Goal: Task Accomplishment & Management: Manage account settings

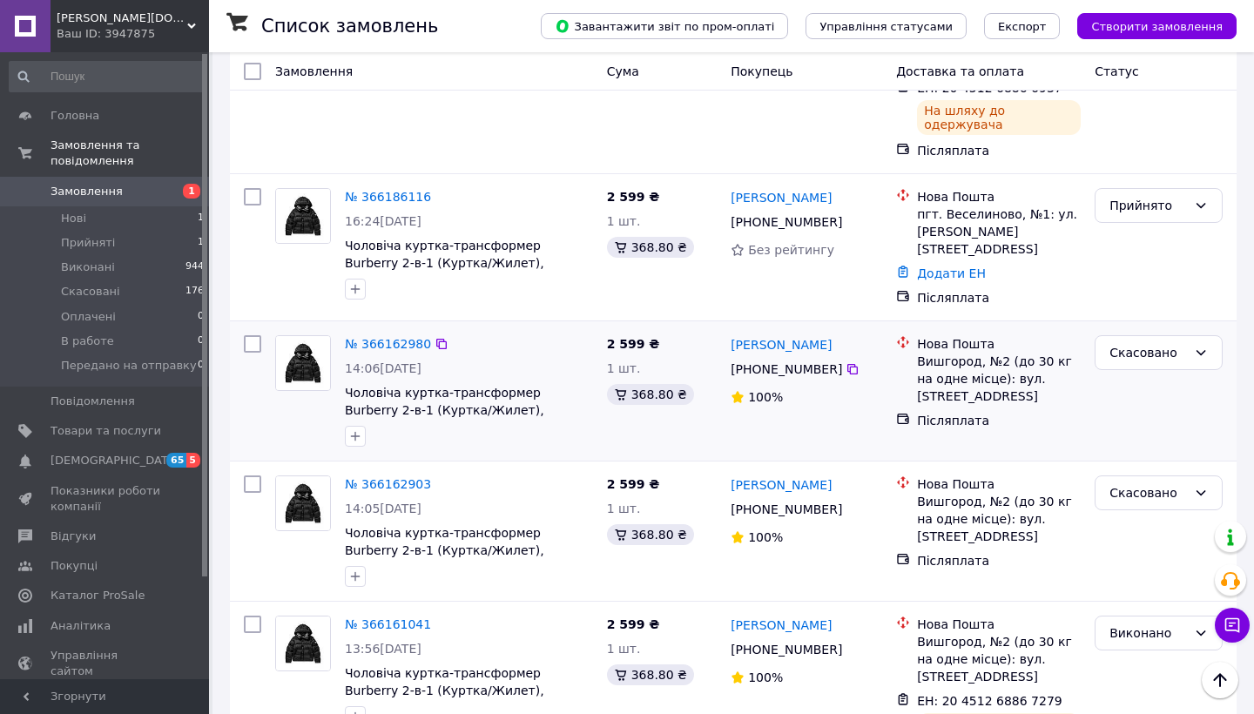
scroll to position [511, 0]
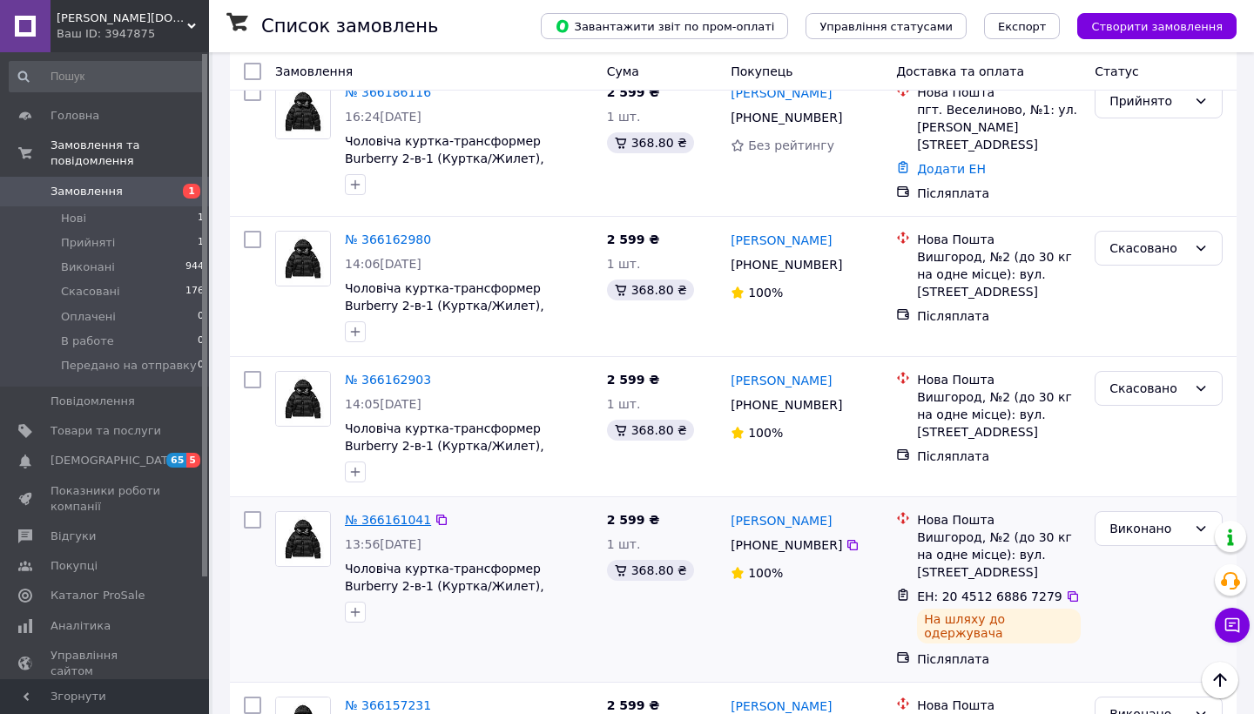
click at [387, 513] on link "№ 366161041" at bounding box center [388, 520] width 86 height 14
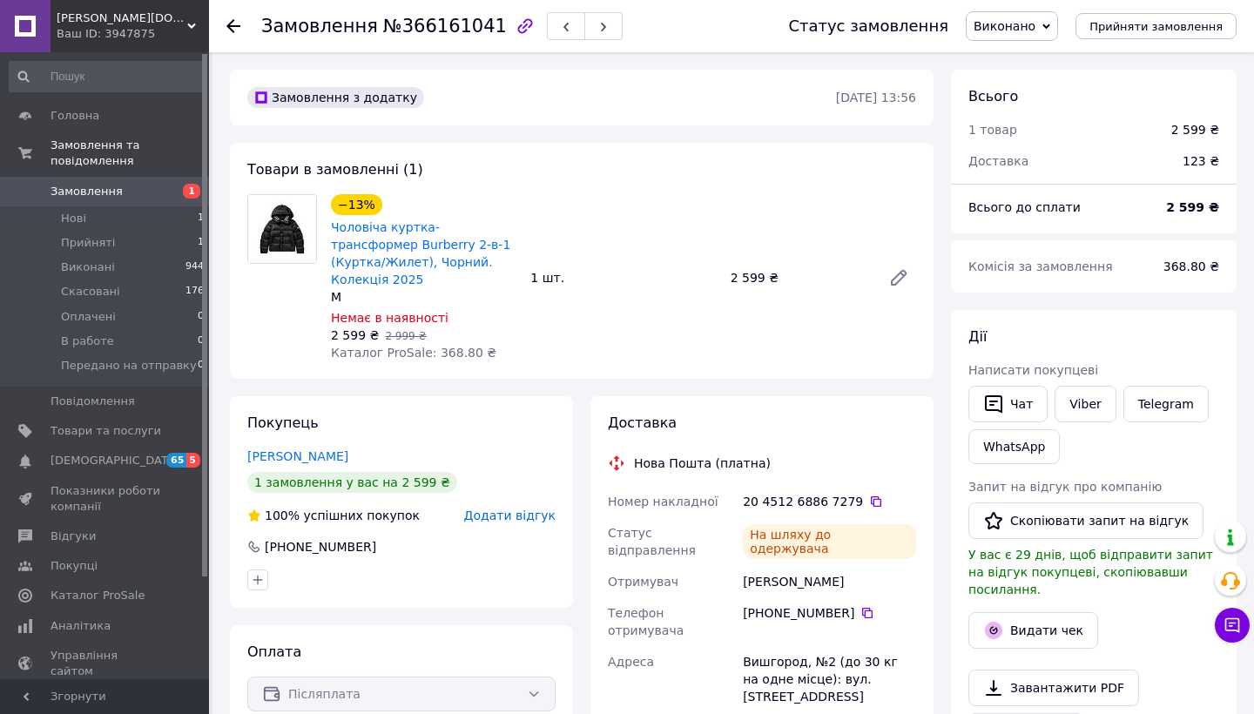
click at [233, 27] on use at bounding box center [233, 26] width 14 height 14
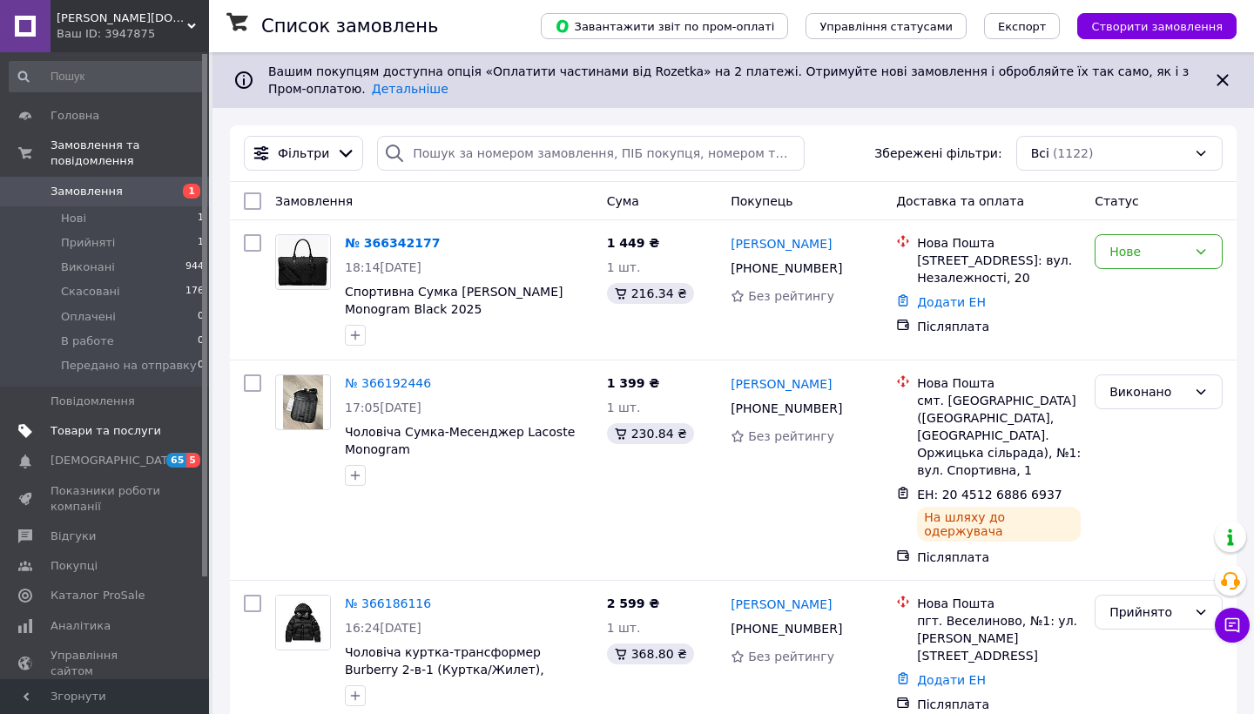
click at [146, 434] on span "Товари та послуги" at bounding box center [105, 431] width 111 height 16
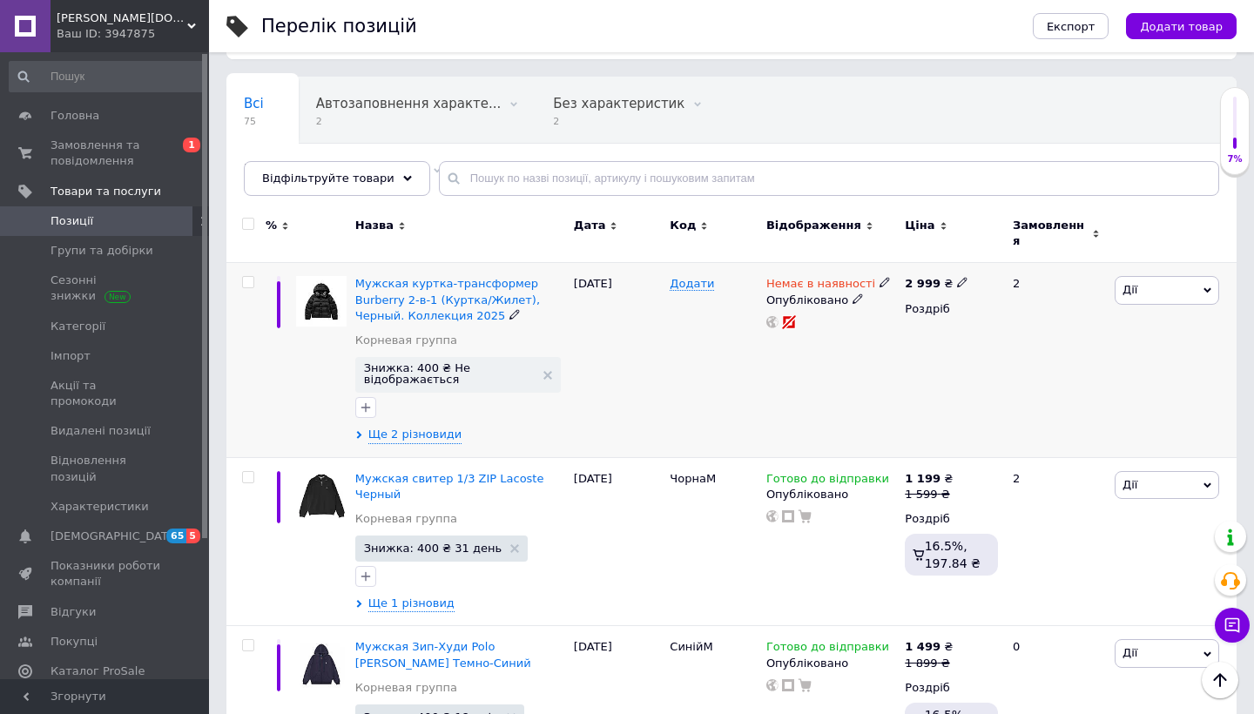
scroll to position [106, 0]
click at [419, 428] on span "Ще 2 різновиди" at bounding box center [415, 436] width 94 height 16
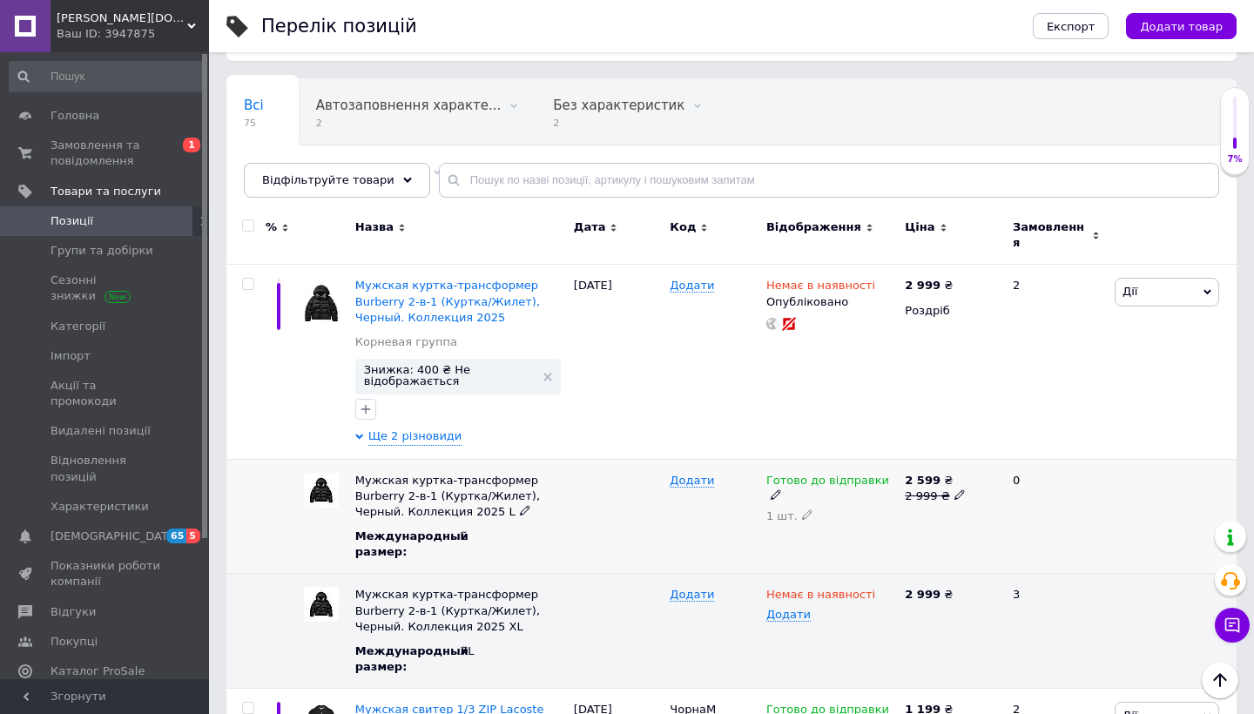
click at [781, 489] on icon at bounding box center [775, 494] width 10 height 10
click at [843, 542] on li "Немає в наявності" at bounding box center [827, 554] width 136 height 24
click at [97, 558] on span "Показники роботи компанії" at bounding box center [105, 573] width 111 height 31
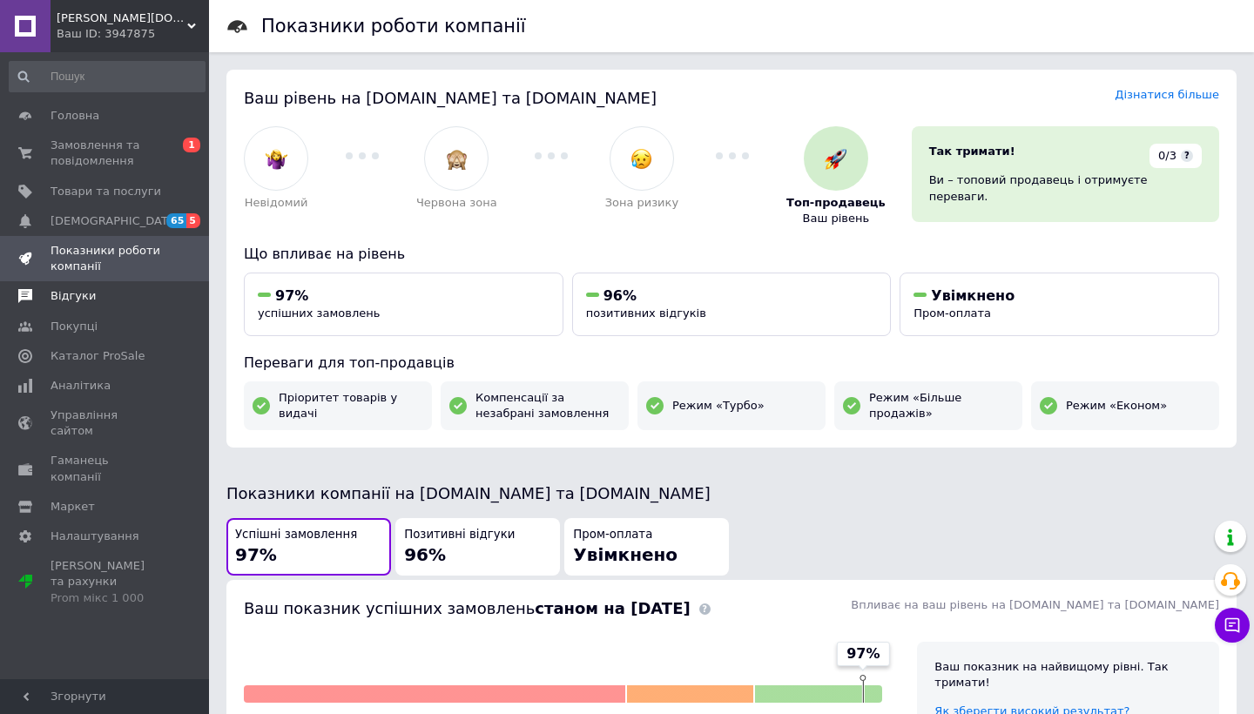
click at [118, 303] on link "Відгуки" at bounding box center [107, 296] width 214 height 30
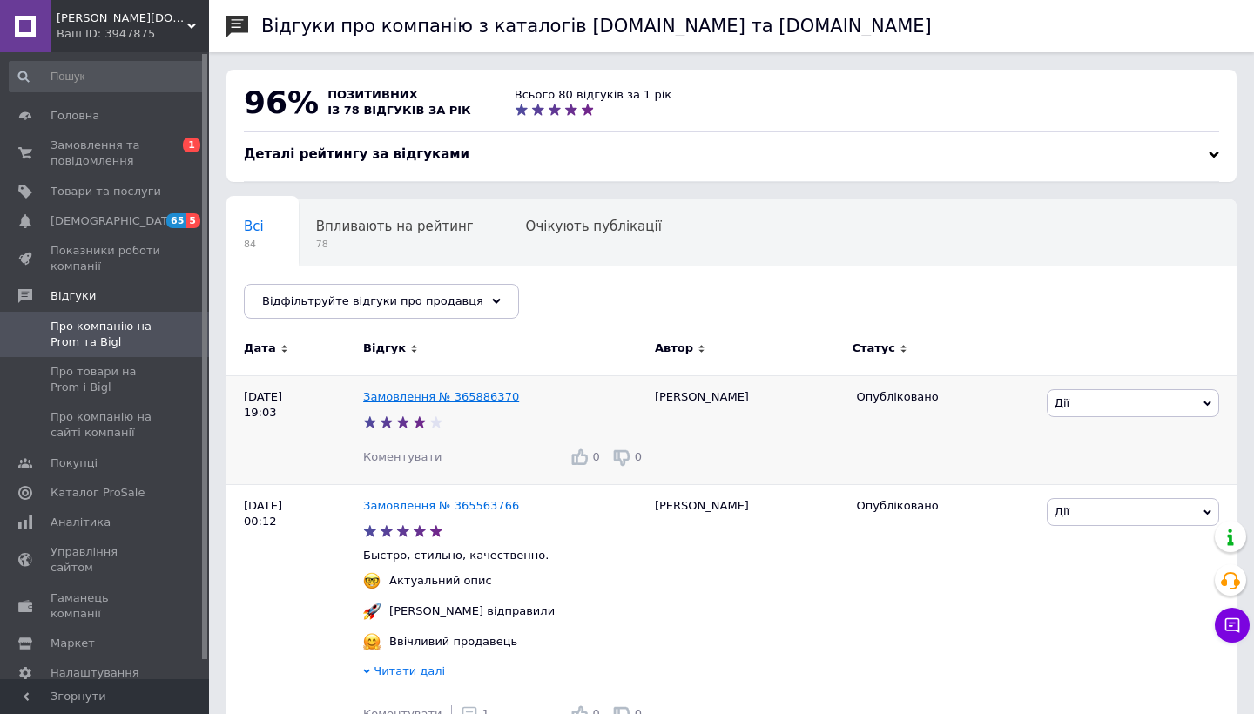
click at [374, 393] on link "Замовлення № 365886370" at bounding box center [441, 396] width 156 height 13
click at [141, 387] on span "Про товари на Prom і Bigl" at bounding box center [105, 379] width 111 height 31
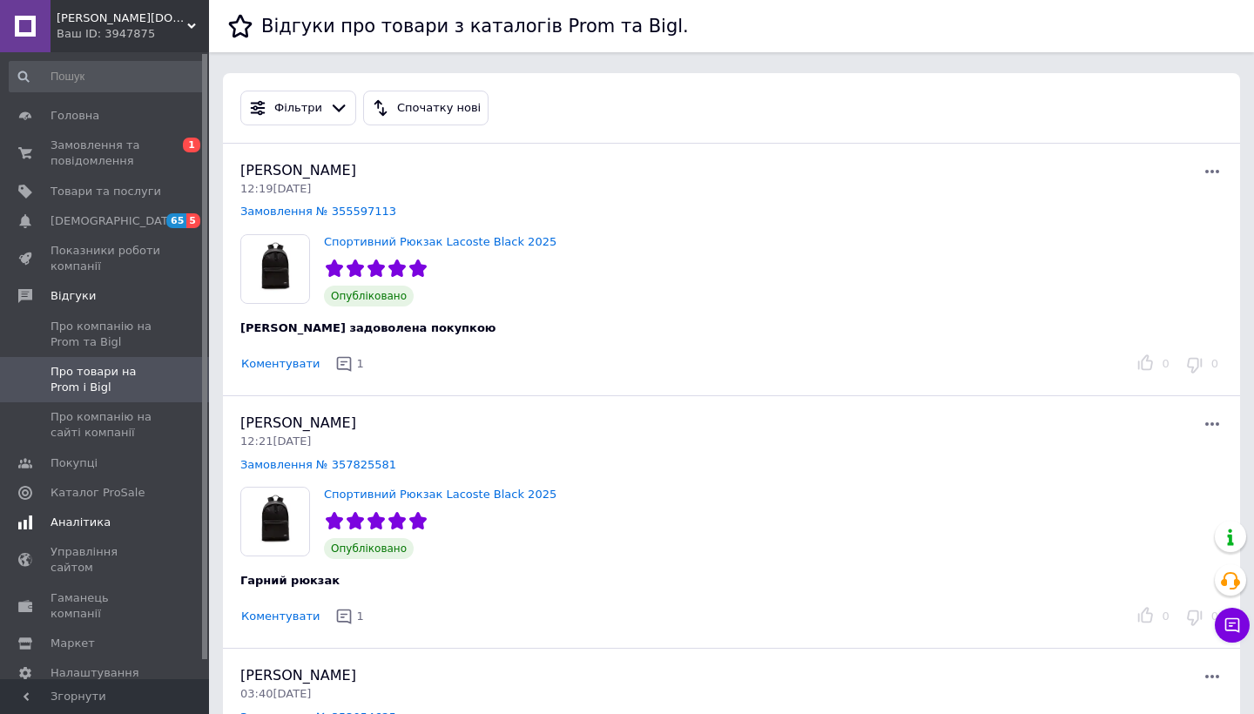
click at [114, 521] on span "Аналітика" at bounding box center [105, 523] width 111 height 16
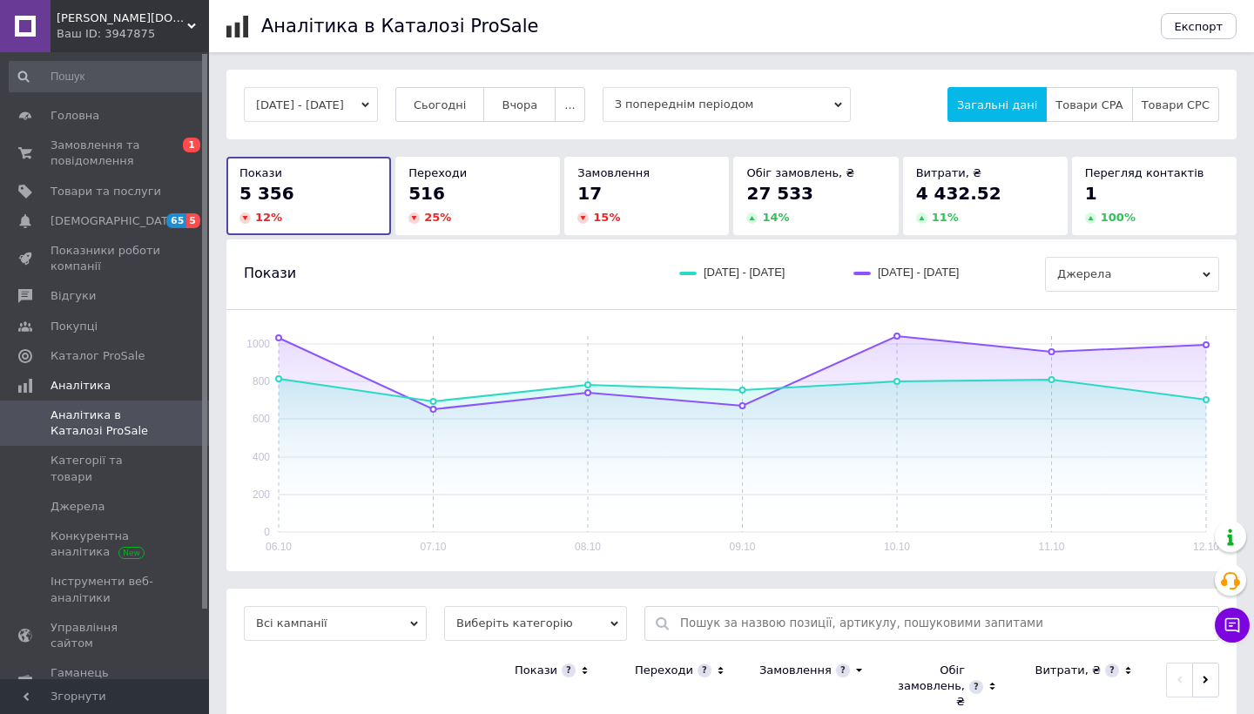
click at [700, 215] on div "15 %" at bounding box center [646, 218] width 138 height 16
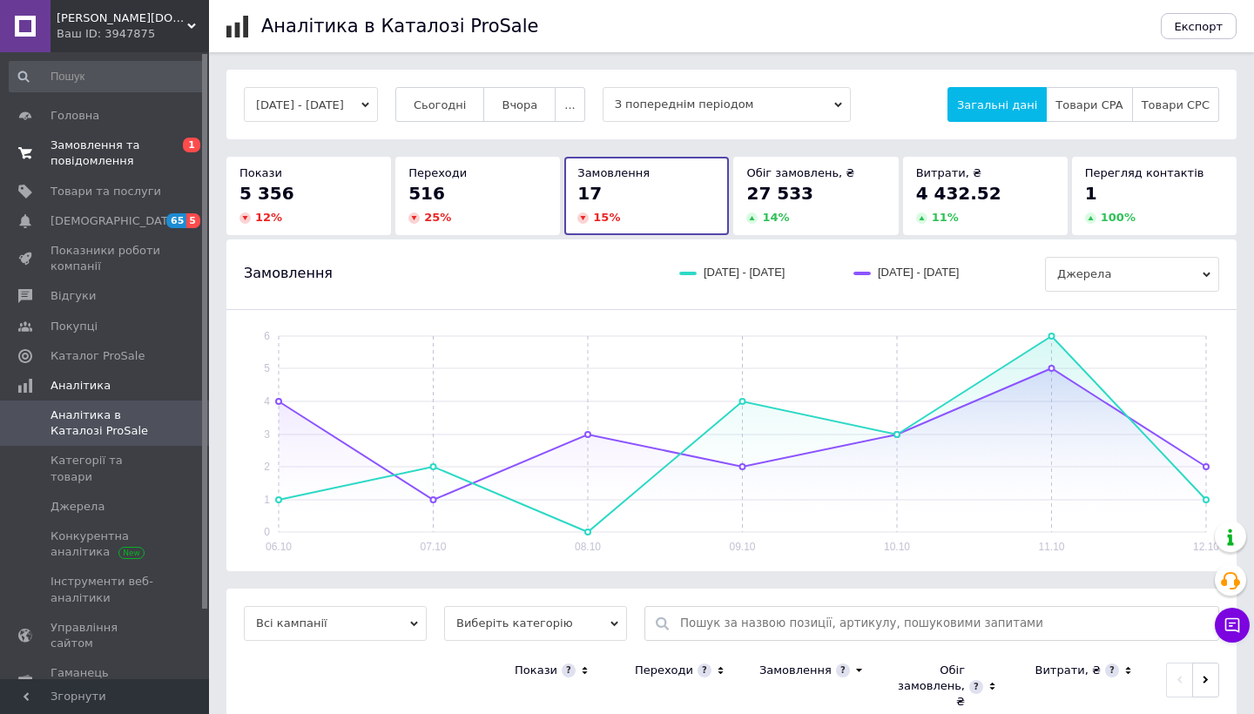
click at [141, 154] on span "Замовлення та повідомлення" at bounding box center [105, 153] width 111 height 31
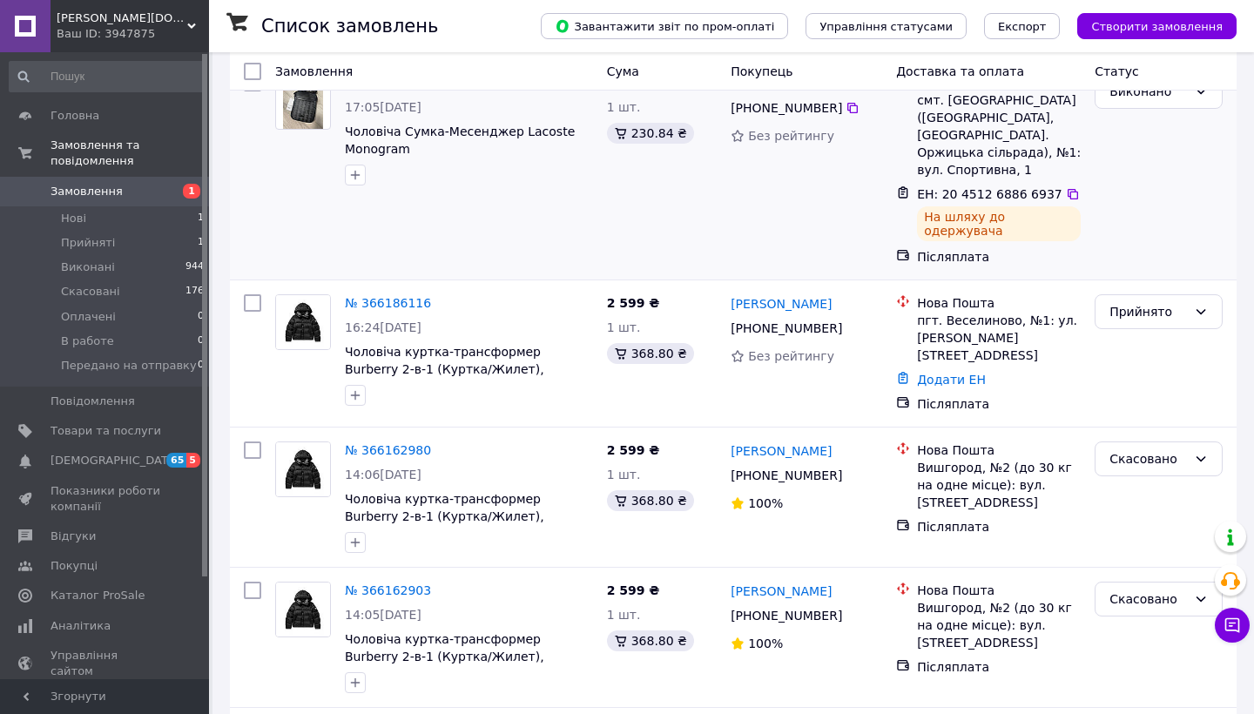
scroll to position [301, 0]
click at [90, 511] on span "Показники роботи компанії" at bounding box center [105, 498] width 111 height 31
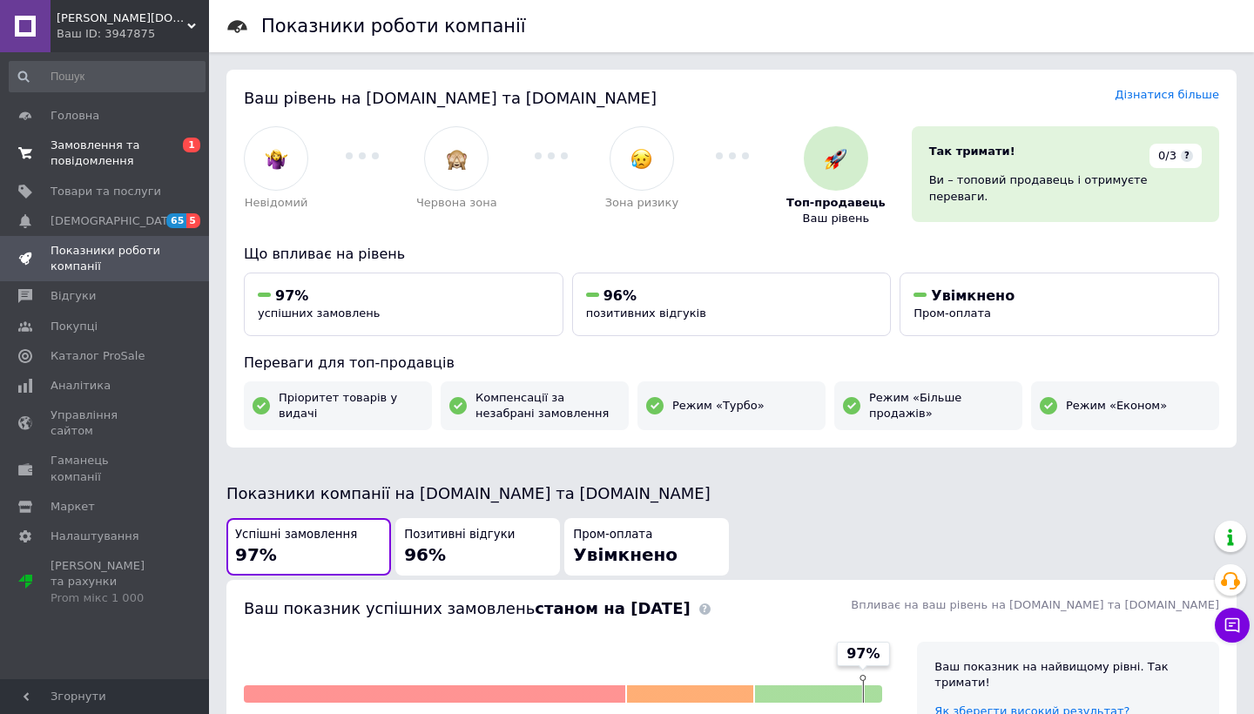
click at [150, 150] on span "Замовлення та повідомлення" at bounding box center [105, 153] width 111 height 31
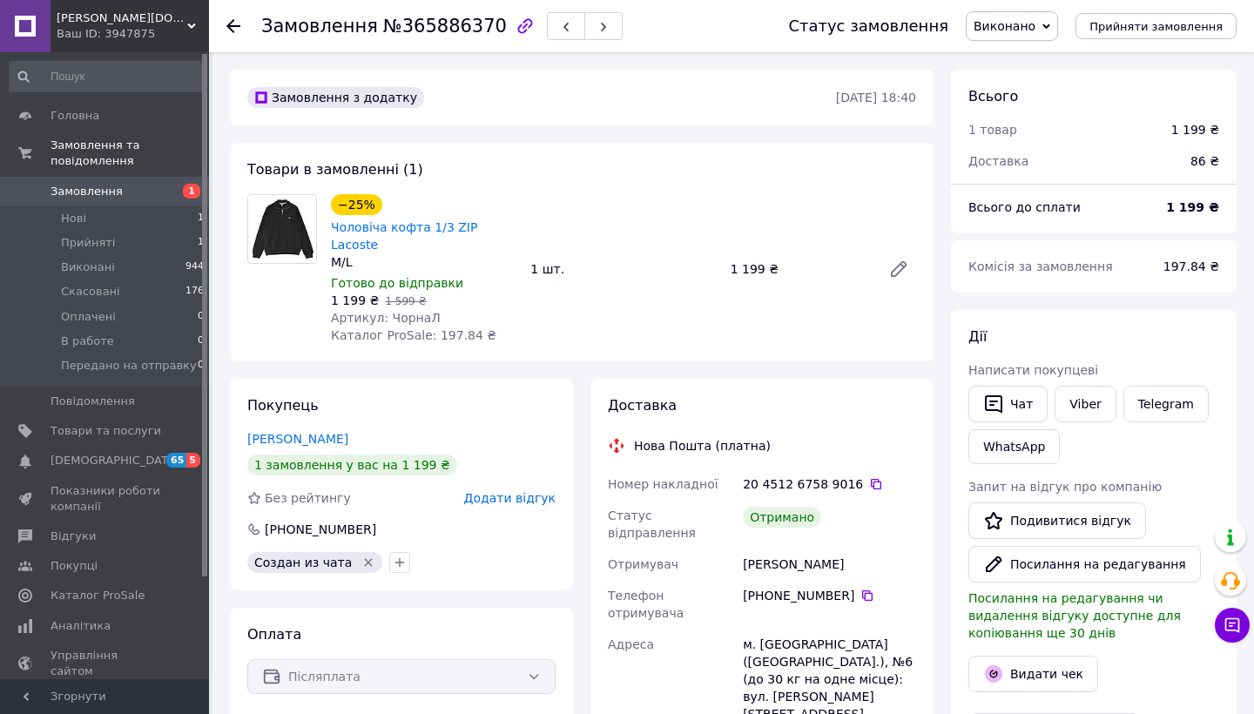
click at [233, 24] on icon at bounding box center [233, 26] width 14 height 14
